Goal: Task Accomplishment & Management: Use online tool/utility

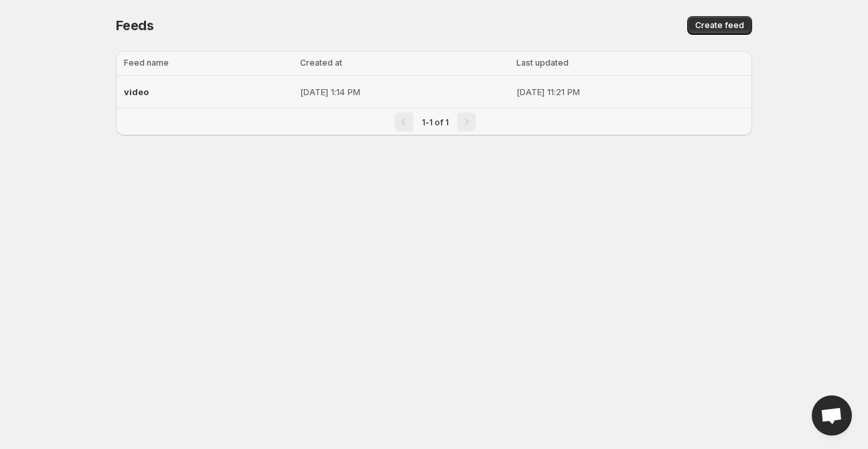
click at [180, 96] on div "video" at bounding box center [208, 92] width 168 height 24
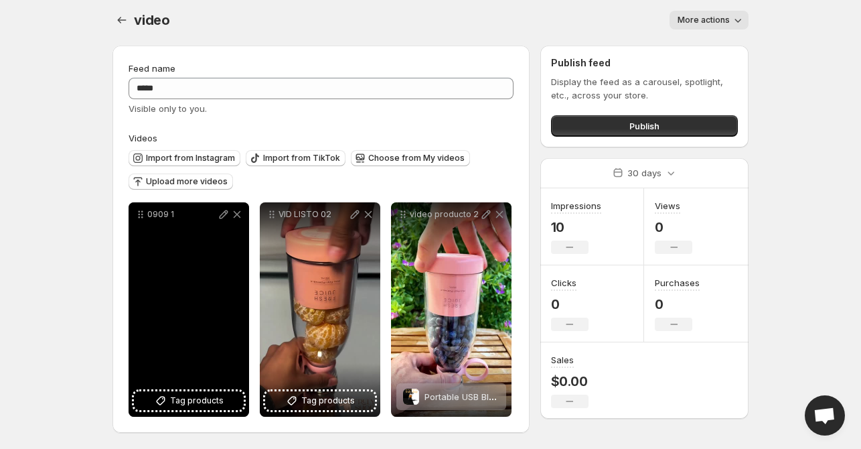
scroll to position [5, 0]
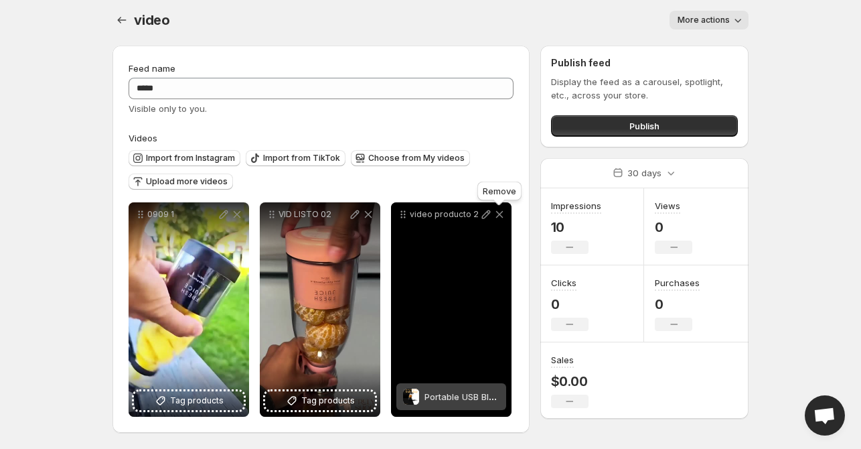
click at [503, 216] on icon at bounding box center [499, 214] width 13 height 13
